Goal: Task Accomplishment & Management: Manage account settings

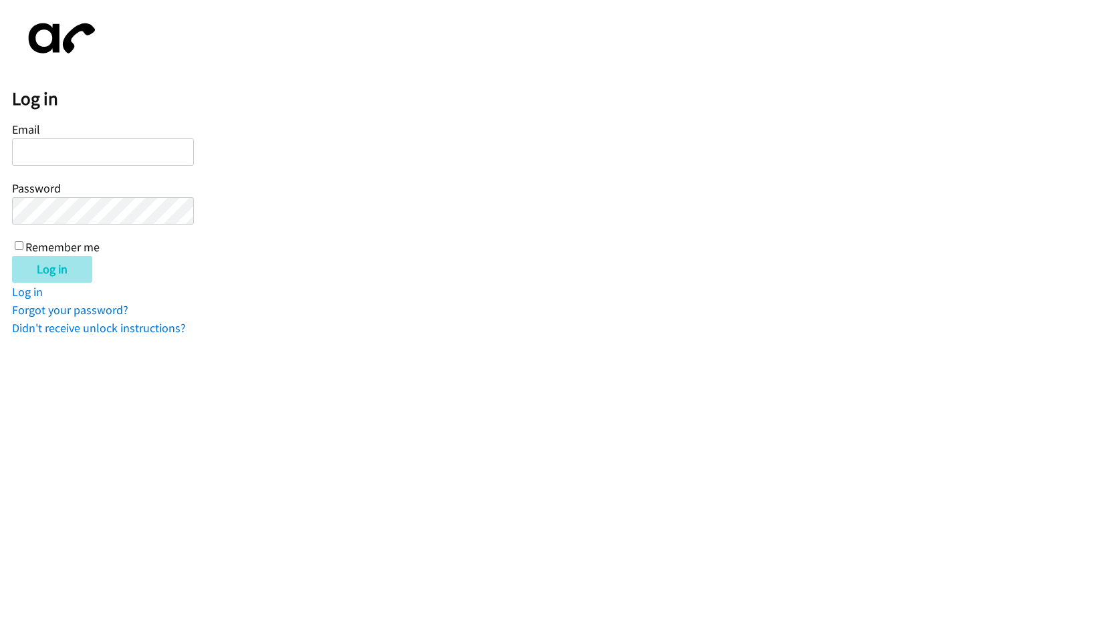
type input "[EMAIL_ADDRESS][DOMAIN_NAME]"
click at [66, 270] on input "Log in" at bounding box center [52, 269] width 80 height 27
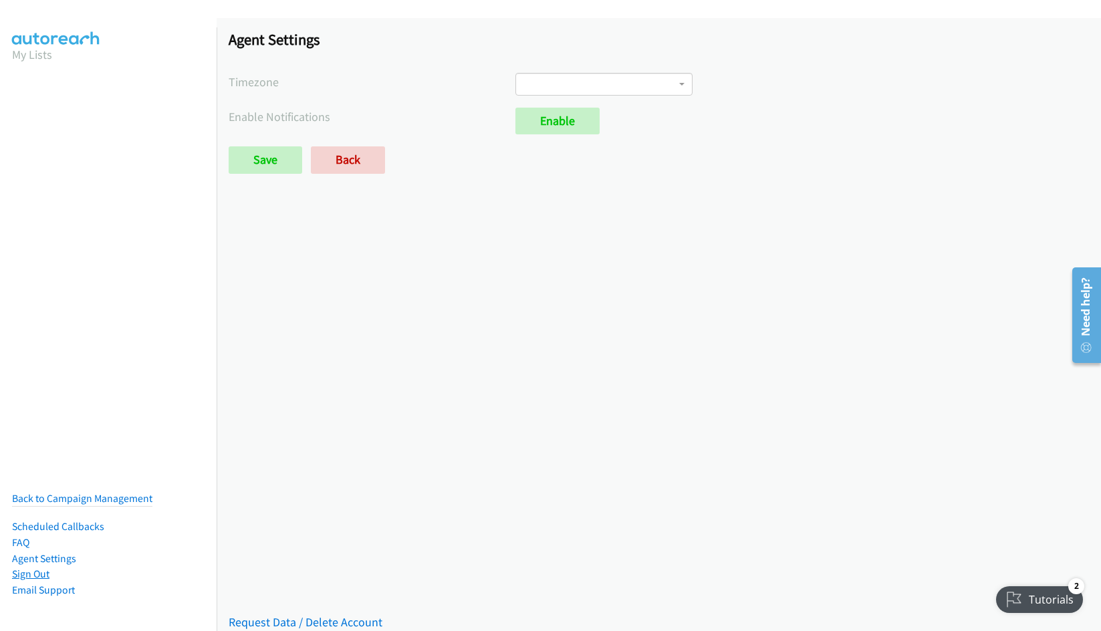
click at [35, 570] on link "Sign Out" at bounding box center [30, 574] width 37 height 13
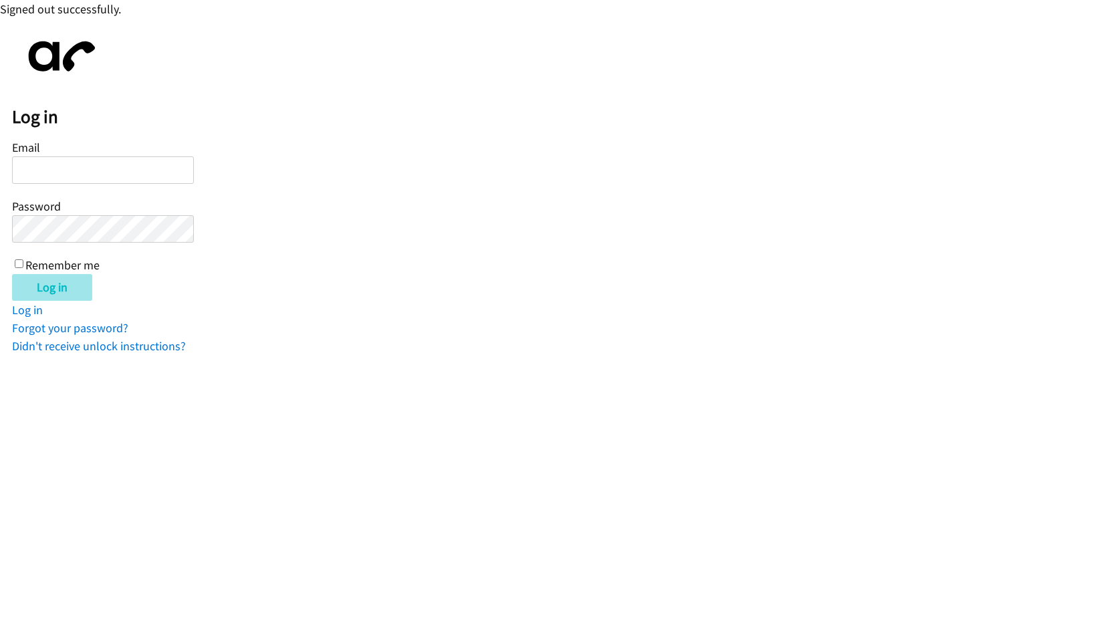
type input "[EMAIL_ADDRESS][DOMAIN_NAME]"
click at [69, 286] on input "Log in" at bounding box center [52, 287] width 80 height 27
